Goal: Task Accomplishment & Management: Use online tool/utility

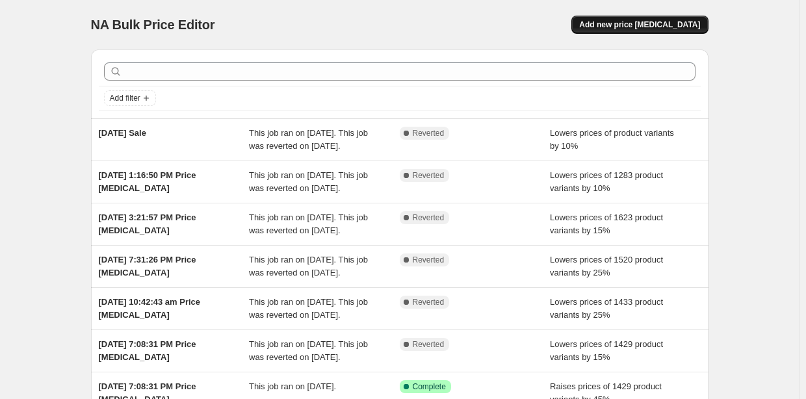
click at [659, 18] on button "Add new price [MEDICAL_DATA]" at bounding box center [640, 25] width 137 height 18
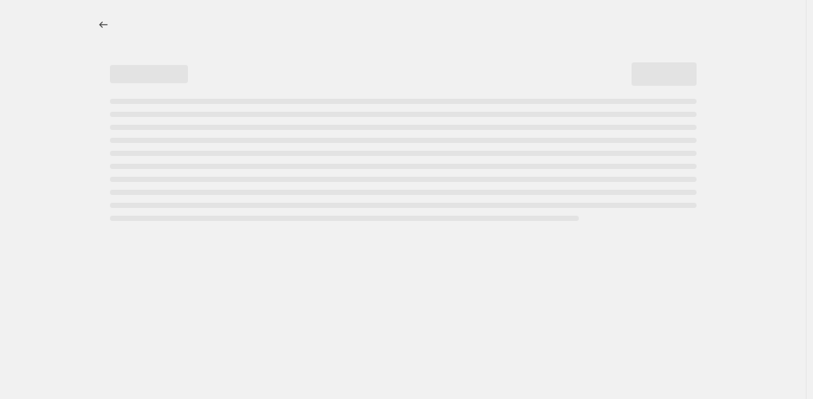
select select "percentage"
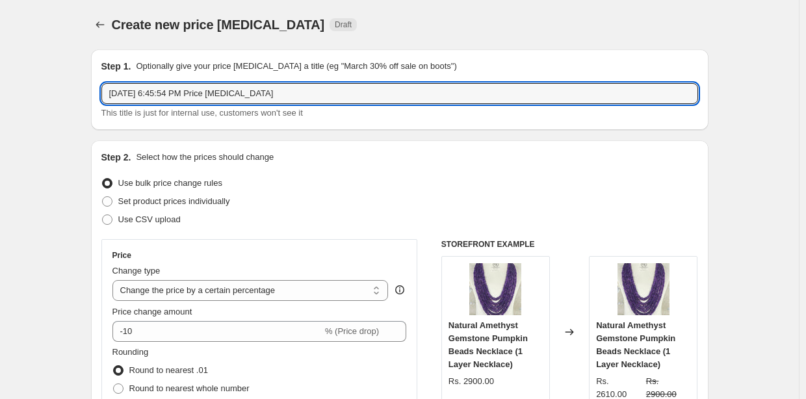
drag, startPoint x: 321, startPoint y: 96, endPoint x: 92, endPoint y: 123, distance: 231.2
type input "[DATE] Sale"
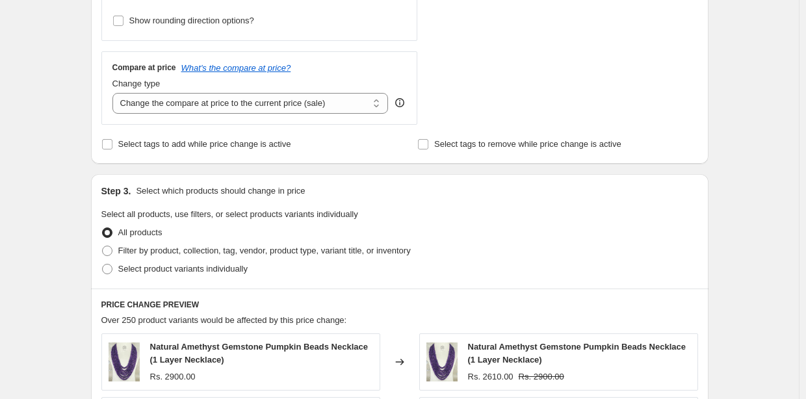
scroll to position [520, 0]
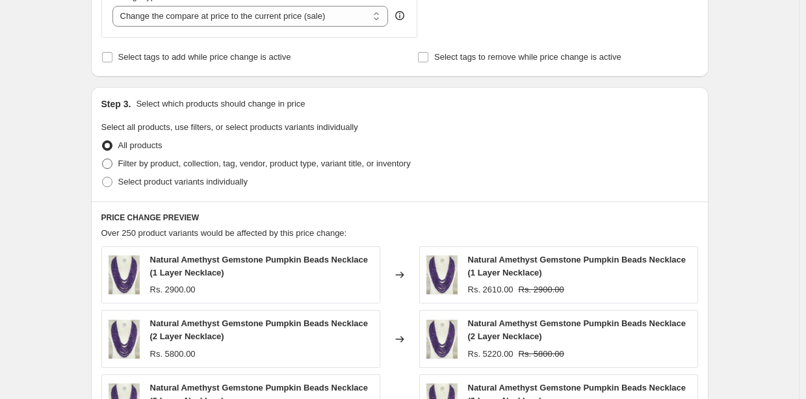
click at [198, 164] on span "Filter by product, collection, tag, vendor, product type, variant title, or inv…" at bounding box center [264, 164] width 293 height 10
click at [103, 159] on input "Filter by product, collection, tag, vendor, product type, variant title, or inv…" at bounding box center [102, 159] width 1 height 1
radio input "true"
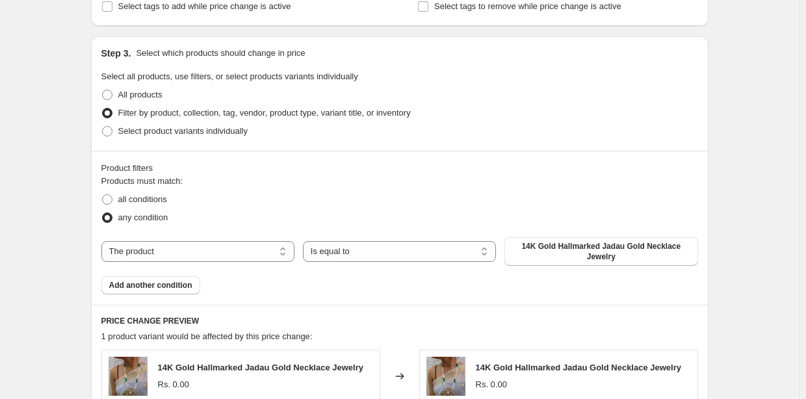
scroll to position [650, 0]
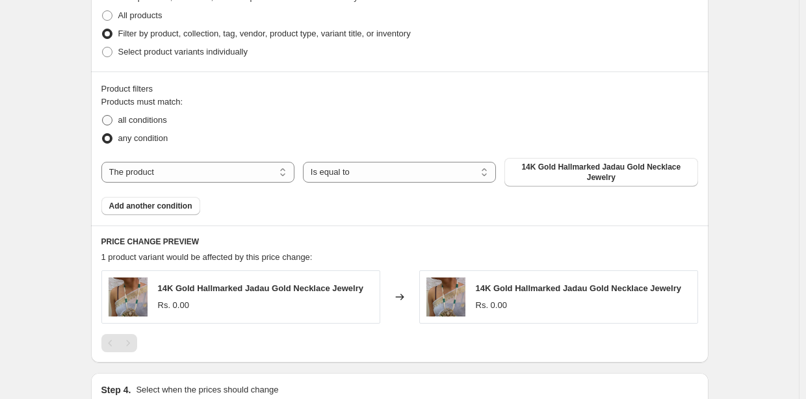
click at [164, 122] on span "all conditions" at bounding box center [142, 120] width 49 height 10
click at [103, 116] on input "all conditions" at bounding box center [102, 115] width 1 height 1
radio input "true"
click at [234, 174] on select "The product The product's collection The product's tag The product's vendor The…" at bounding box center [197, 172] width 193 height 21
select select "collection"
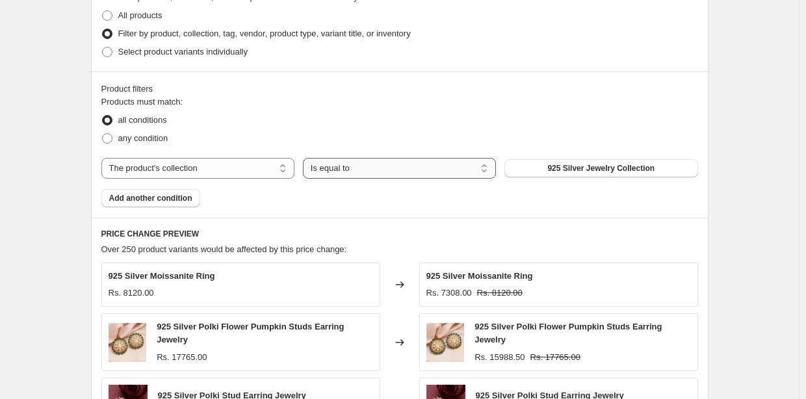
click at [413, 171] on select "Is equal to Is not equal to" at bounding box center [399, 168] width 193 height 21
click at [453, 129] on div "any condition" at bounding box center [399, 138] width 597 height 18
click at [570, 167] on span "925 Silver Jewelry Collection" at bounding box center [601, 168] width 107 height 10
click at [143, 196] on span "Add another condition" at bounding box center [150, 198] width 83 height 10
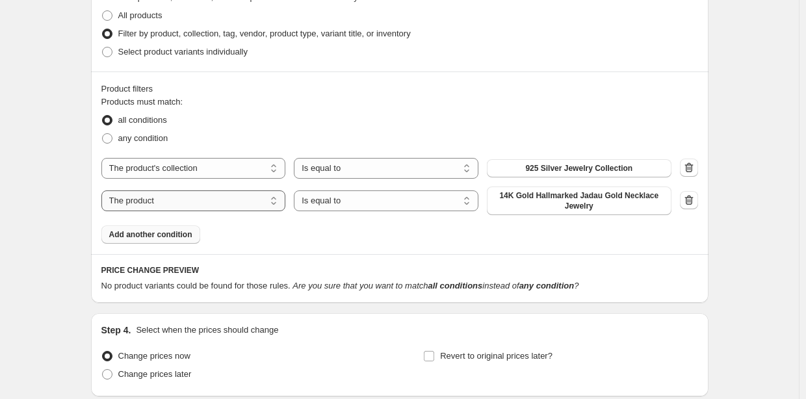
click at [221, 208] on select "The product The product's collection The product's tag The product's vendor The…" at bounding box center [193, 201] width 185 height 21
select select "collection"
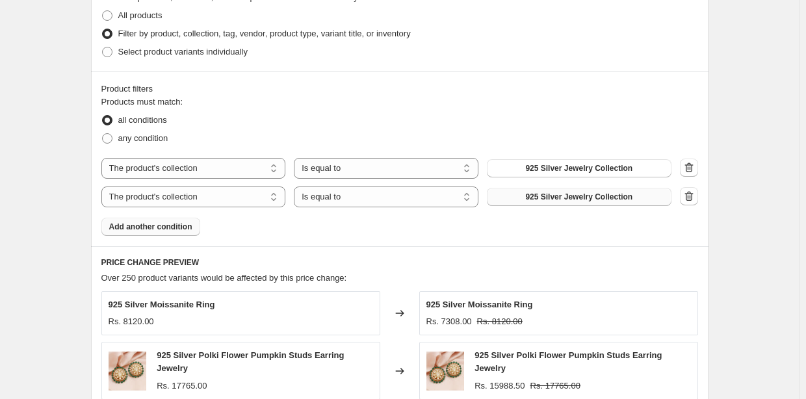
click at [597, 203] on button "925 Silver Jewelry Collection" at bounding box center [579, 197] width 185 height 18
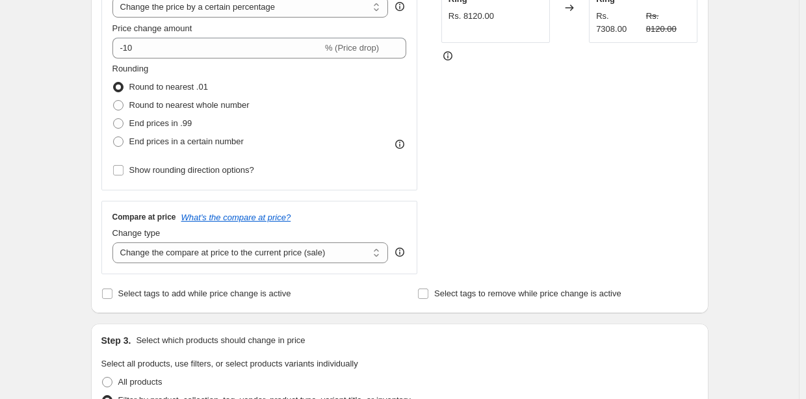
scroll to position [130, 0]
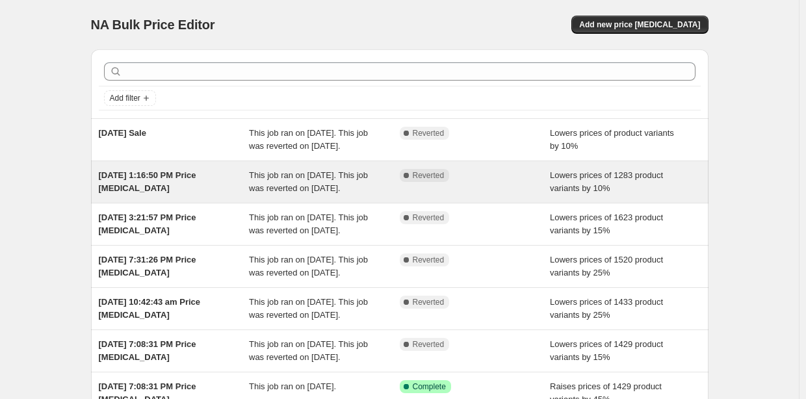
click at [323, 193] on span "This job ran on [DATE]. This job was reverted on [DATE]." at bounding box center [308, 181] width 119 height 23
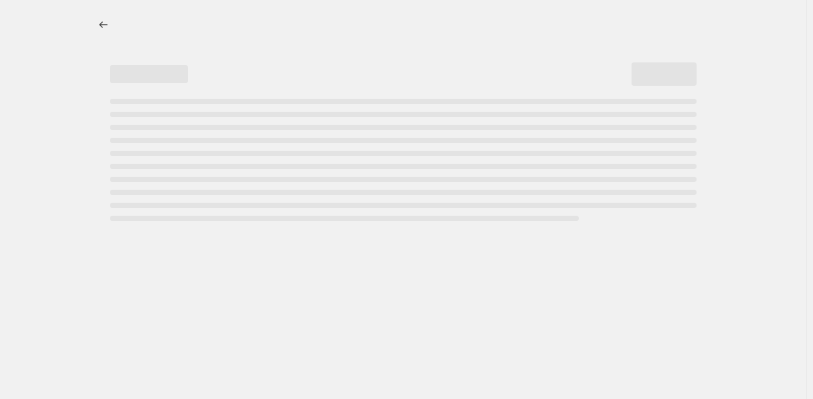
select select "percentage"
select select "collection"
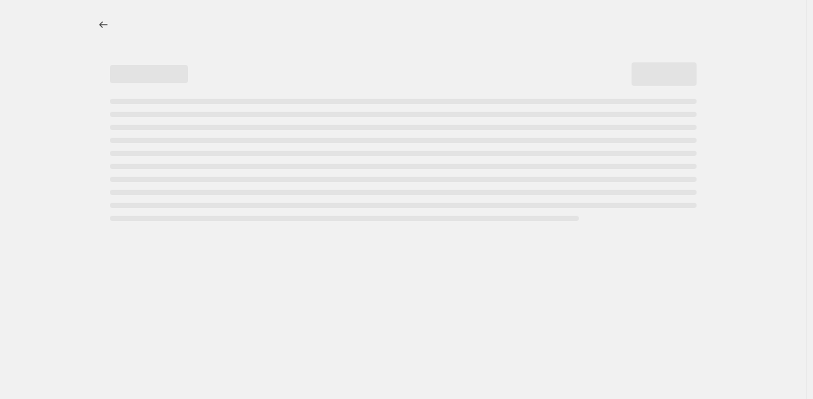
select select "collection"
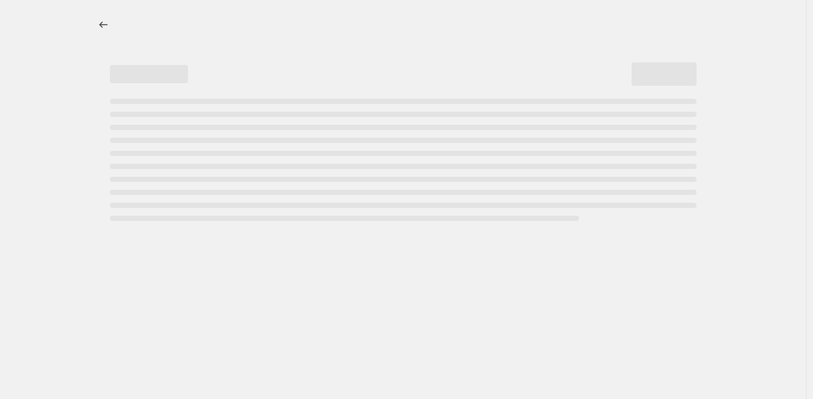
select select "collection"
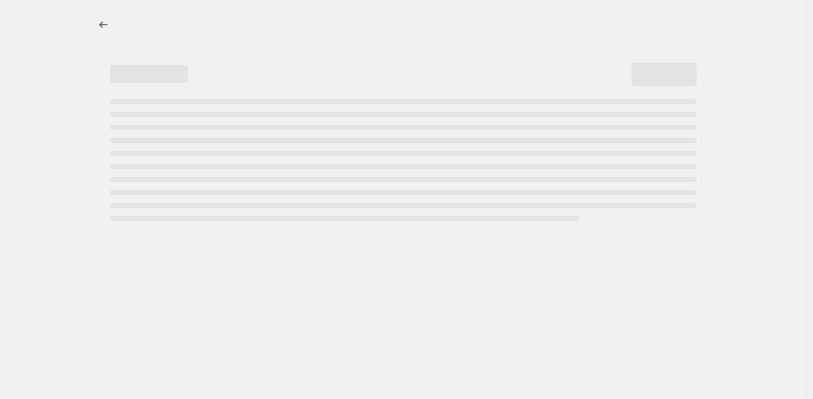
select select "collection"
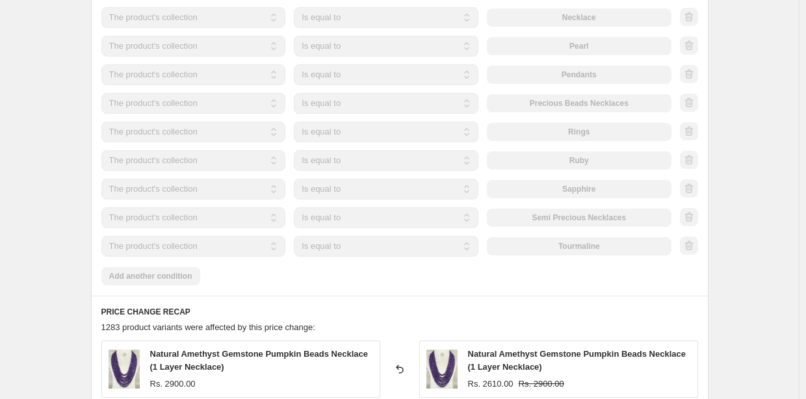
scroll to position [1171, 0]
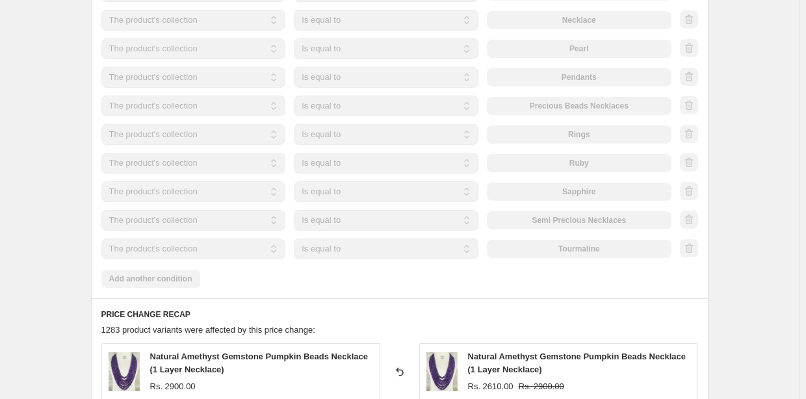
drag, startPoint x: 576, startPoint y: 254, endPoint x: 588, endPoint y: 230, distance: 26.2
click at [576, 252] on div "The product The product's collection The product's tag The product's vendor The…" at bounding box center [386, 249] width 570 height 21
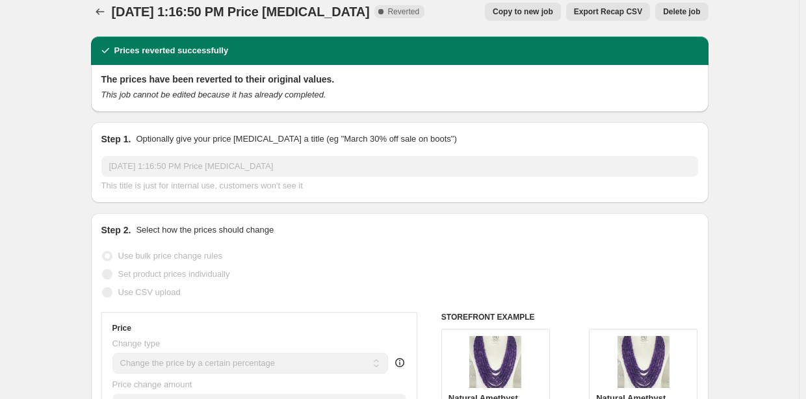
scroll to position [0, 0]
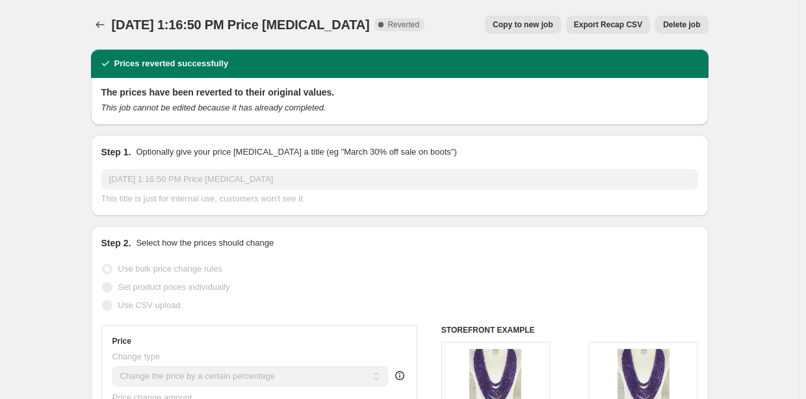
click at [533, 29] on span "Copy to new job" at bounding box center [523, 25] width 60 height 10
select select "percentage"
select select "collection"
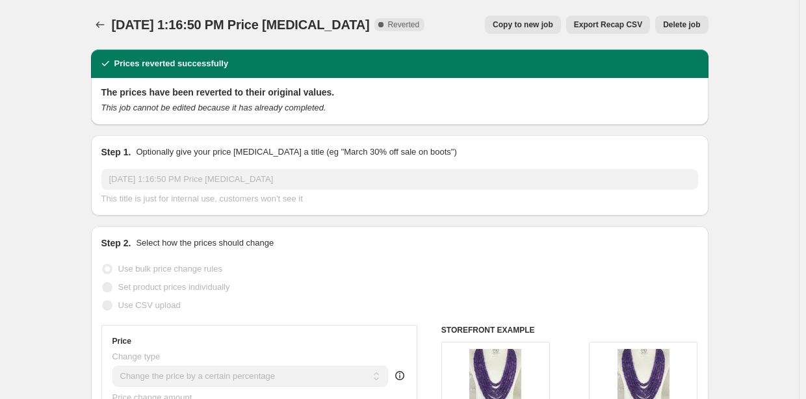
select select "collection"
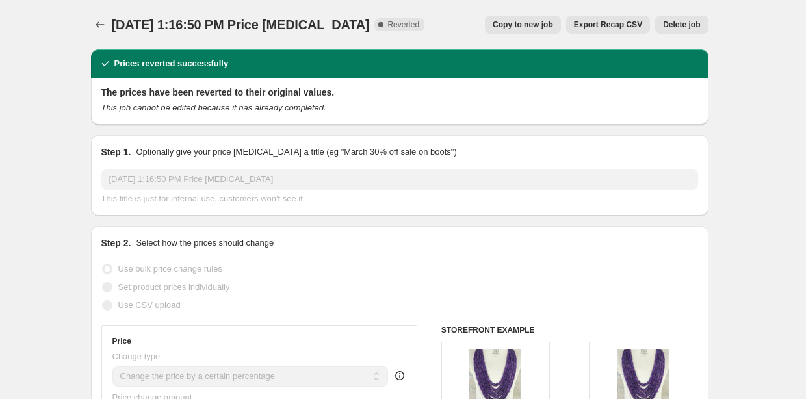
select select "collection"
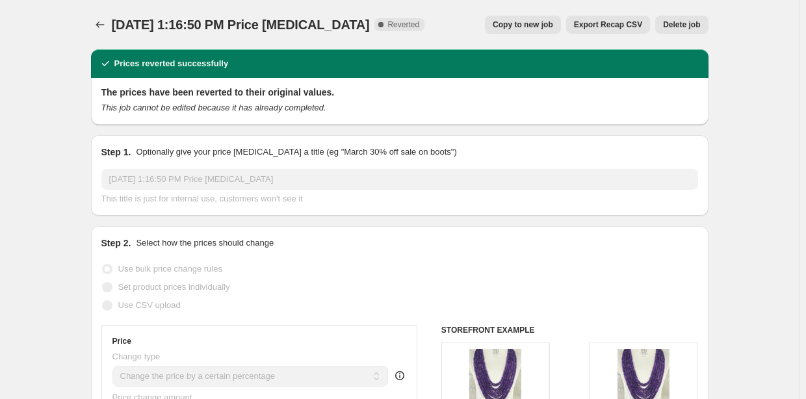
select select "collection"
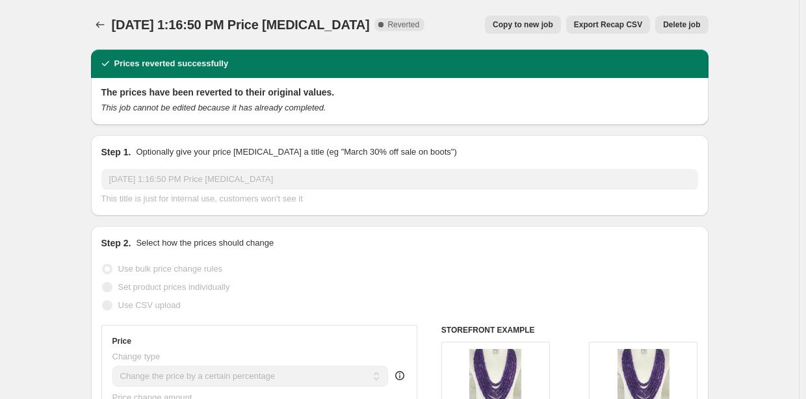
select select "collection"
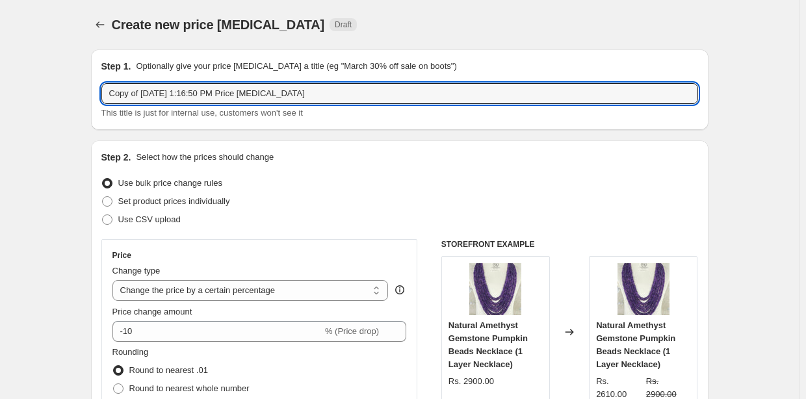
drag, startPoint x: 343, startPoint y: 96, endPoint x: 94, endPoint y: 96, distance: 249.1
click at [94, 96] on div "Step 1. Optionally give your price [MEDICAL_DATA] a title (eg "March 30% off sa…" at bounding box center [400, 89] width 618 height 81
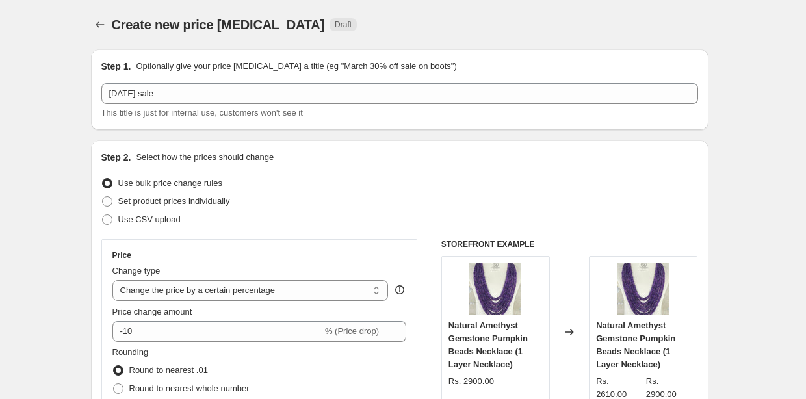
click at [486, 22] on div "Create new price [MEDICAL_DATA] Draft" at bounding box center [320, 25] width 416 height 18
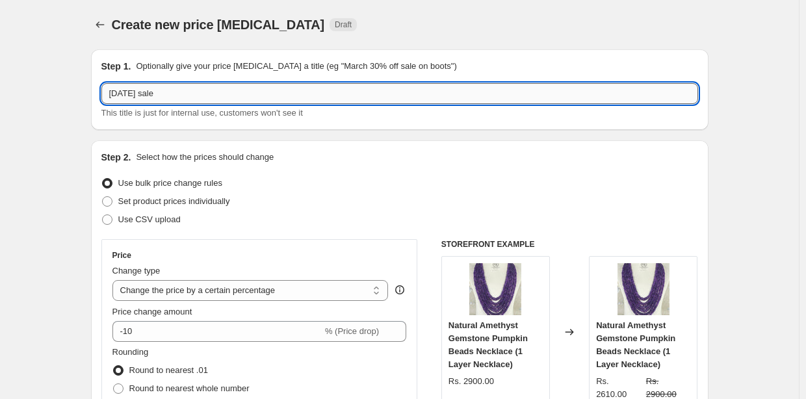
drag, startPoint x: 118, startPoint y: 94, endPoint x: 104, endPoint y: 97, distance: 13.9
click at [104, 97] on input "[DATE] sale" at bounding box center [399, 93] width 597 height 21
type input "[DATE] sale"
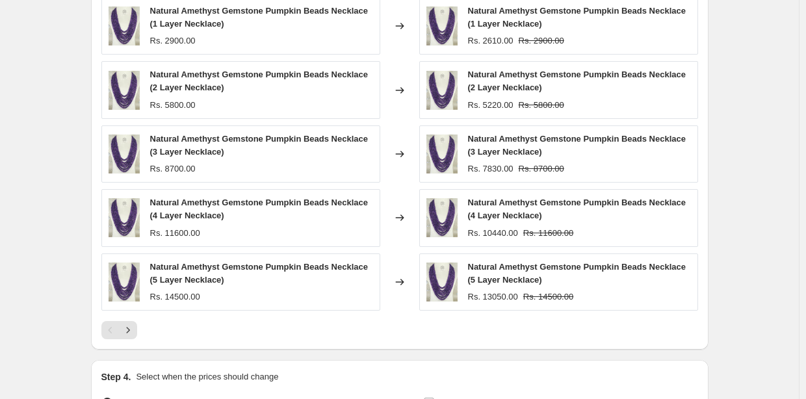
scroll to position [1582, 0]
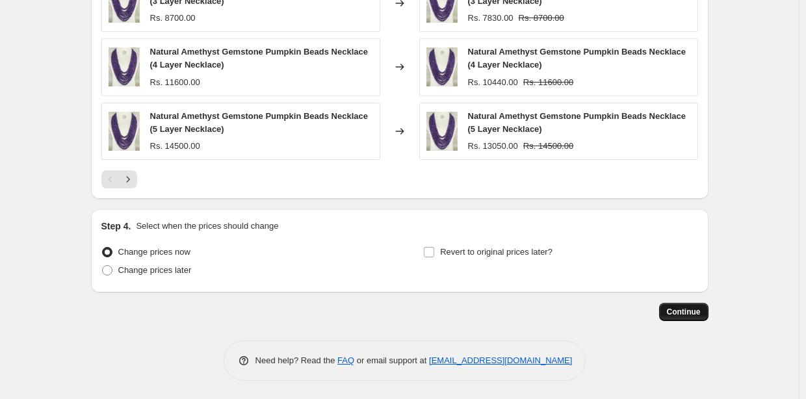
click at [682, 315] on span "Continue" at bounding box center [684, 312] width 34 height 10
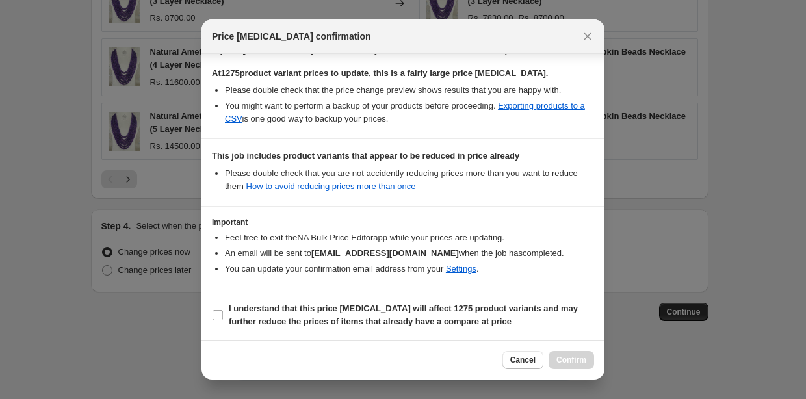
scroll to position [219, 0]
click at [219, 310] on input "I understand that this price [MEDICAL_DATA] will affect 1275 product variants a…" at bounding box center [218, 315] width 10 height 10
checkbox input "true"
click at [568, 361] on span "Confirm" at bounding box center [572, 360] width 30 height 10
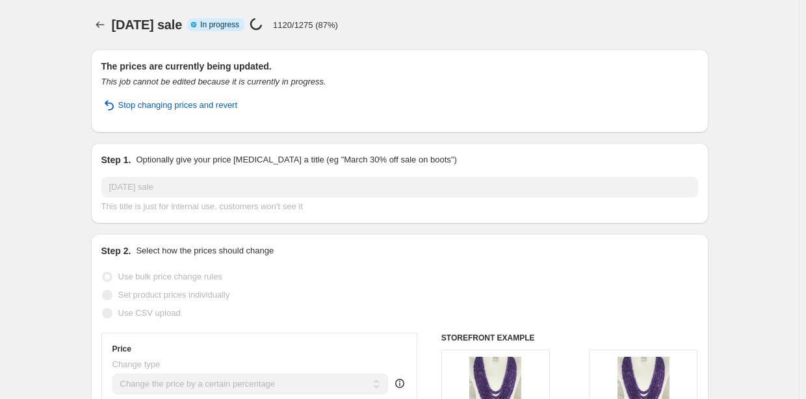
click at [284, 150] on div "Step 1. Optionally give your price [MEDICAL_DATA] a title (eg "March 30% off sa…" at bounding box center [400, 183] width 618 height 81
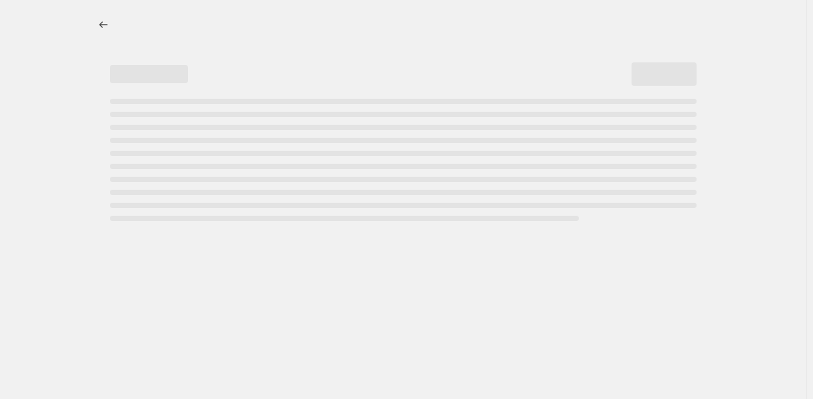
select select "percentage"
select select "collection"
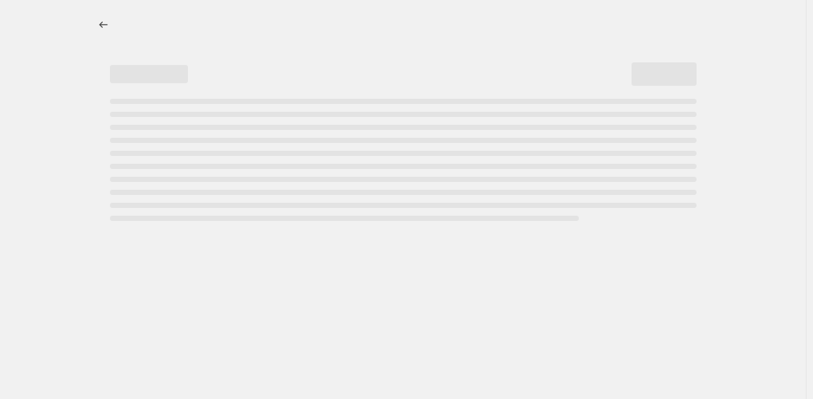
select select "collection"
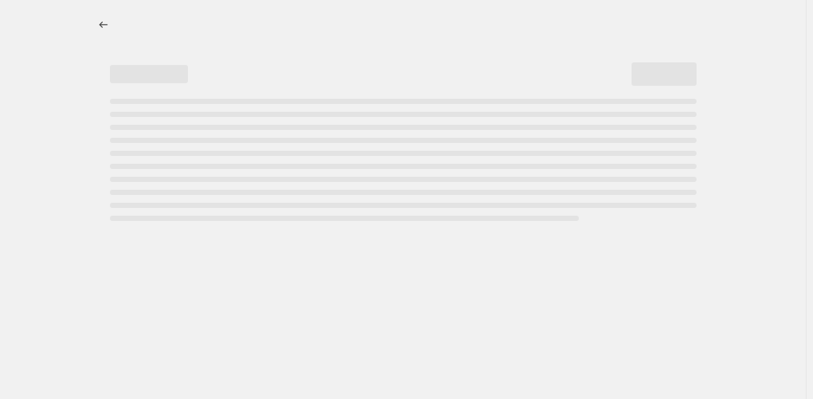
select select "collection"
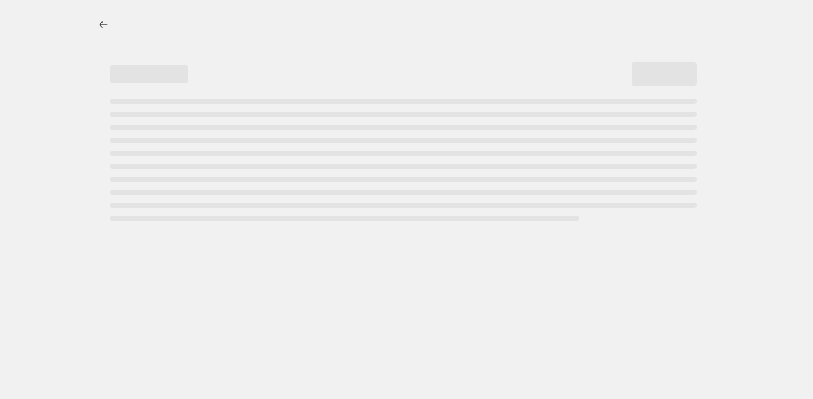
select select "collection"
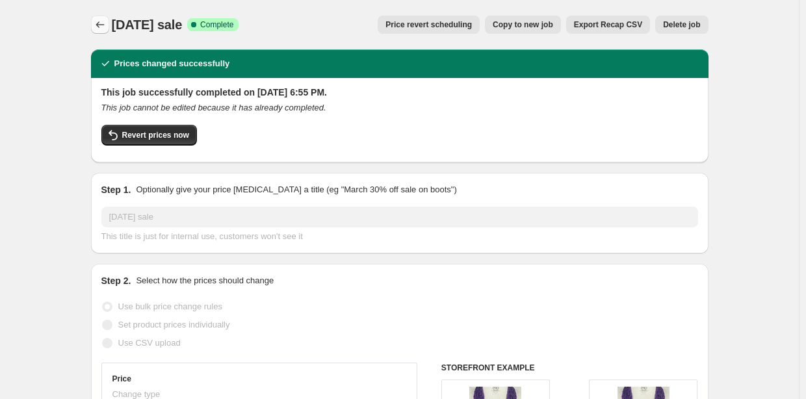
click at [107, 24] on icon "Price change jobs" at bounding box center [100, 24] width 13 height 13
